Goal: Task Accomplishment & Management: Use online tool/utility

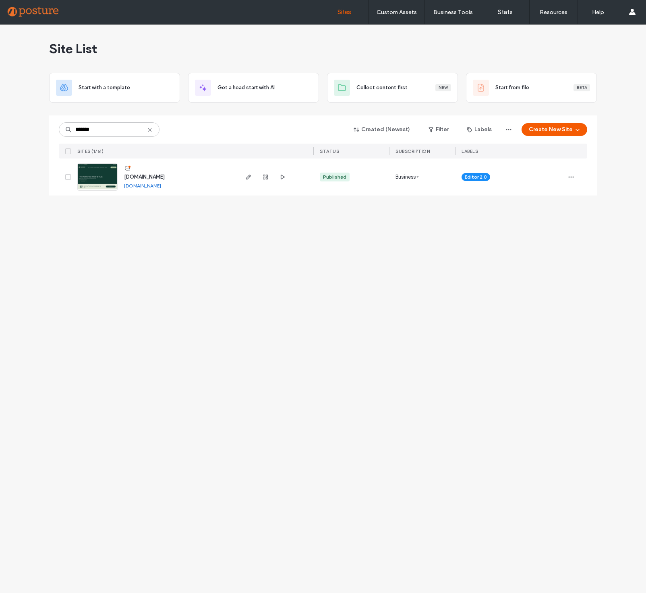
type input "*******"
click at [140, 178] on span "[DOMAIN_NAME]" at bounding box center [144, 177] width 41 height 6
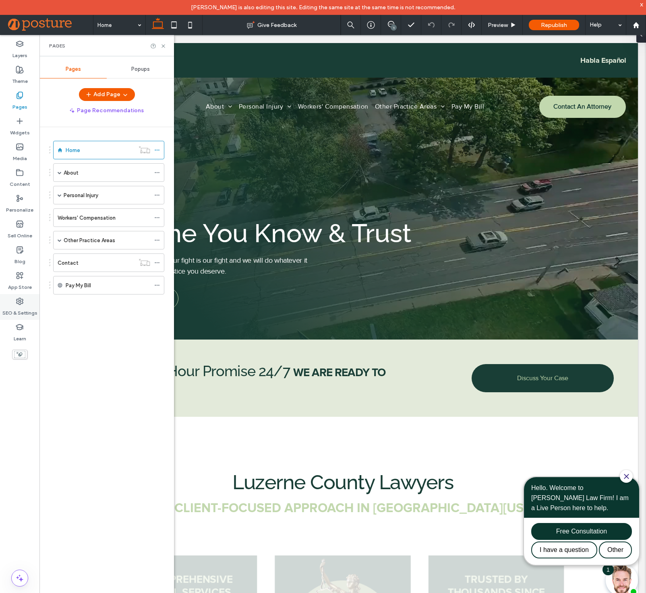
click at [21, 308] on label "SEO & Settings" at bounding box center [19, 310] width 35 height 11
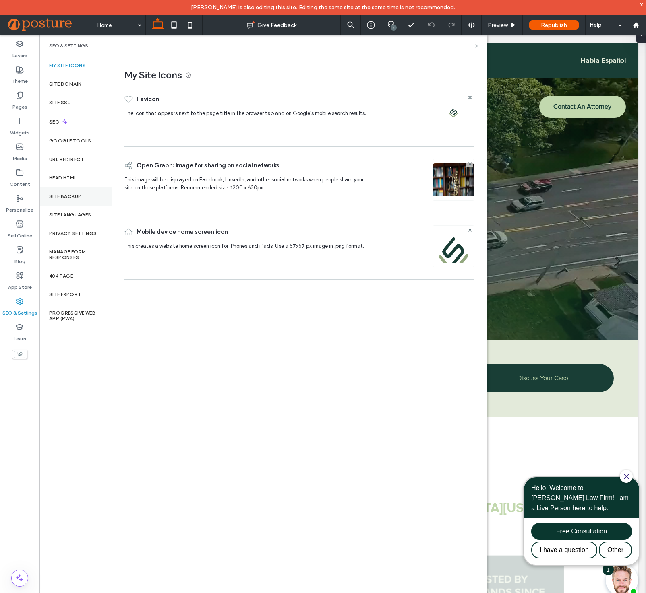
click at [87, 205] on div "Site Backup" at bounding box center [75, 196] width 72 height 19
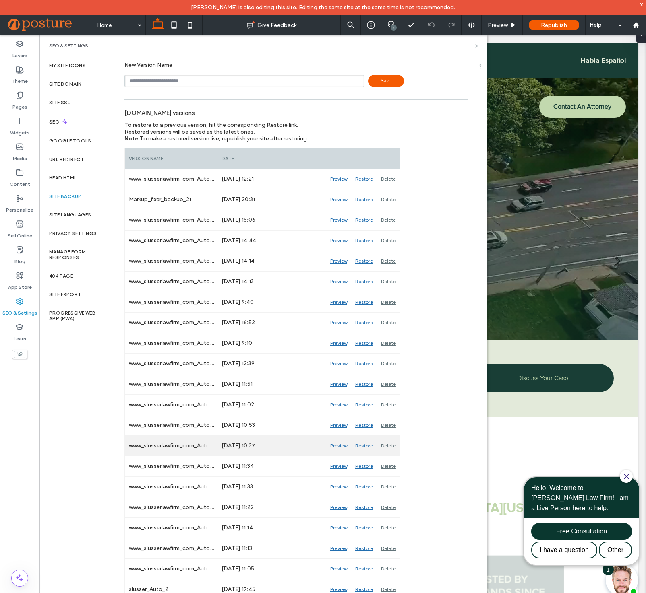
scroll to position [57, 0]
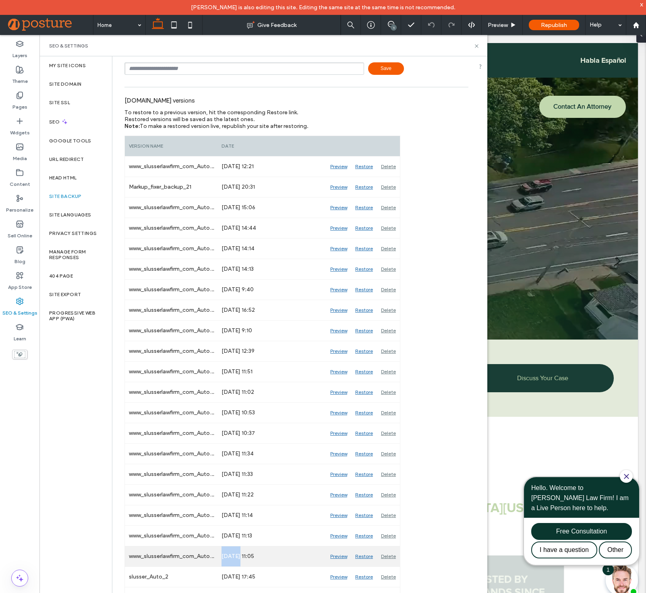
drag, startPoint x: 222, startPoint y: 558, endPoint x: 236, endPoint y: 557, distance: 14.1
click at [236, 557] on div "Jul 18, 2025 11:05" at bounding box center [271, 557] width 109 height 20
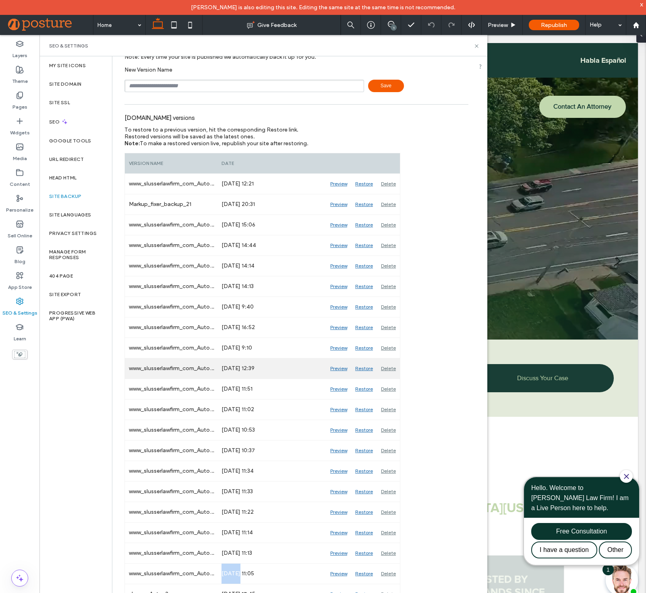
scroll to position [0, 0]
